Goal: Navigation & Orientation: Go to known website

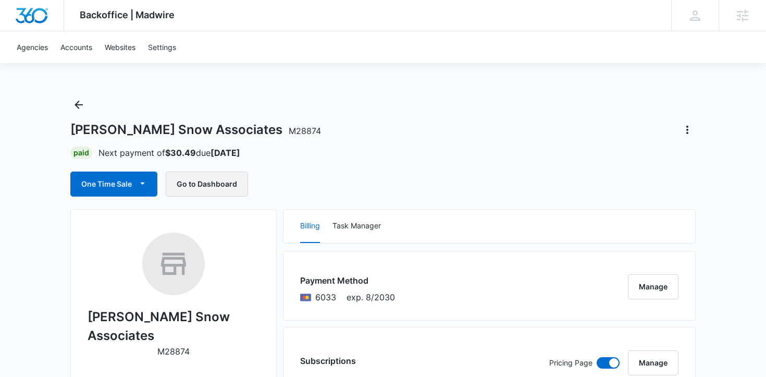
click at [219, 182] on button "Go to Dashboard" at bounding box center [207, 183] width 82 height 25
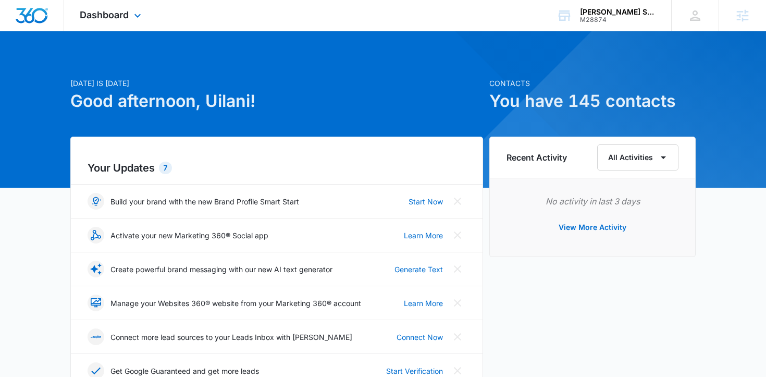
click at [130, 16] on div "Dashboard Apps Reputation Websites Forms CRM Social Shop Payments POS Content A…" at bounding box center [111, 15] width 95 height 31
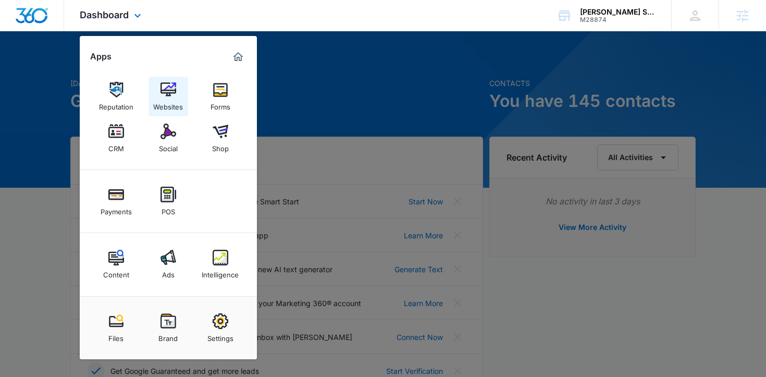
click at [165, 87] on img at bounding box center [168, 90] width 16 height 16
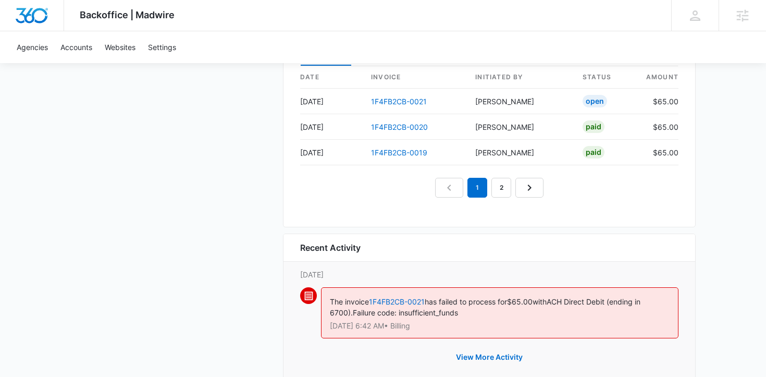
scroll to position [1073, 0]
